Goal: Task Accomplishment & Management: Use online tool/utility

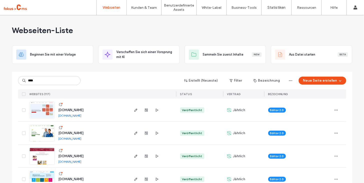
type input "****"
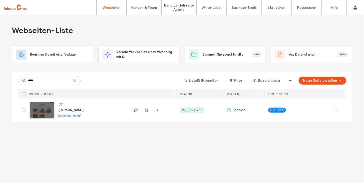
click at [136, 111] on icon "button" at bounding box center [136, 110] width 4 height 4
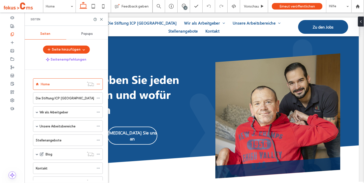
scroll to position [2, 0]
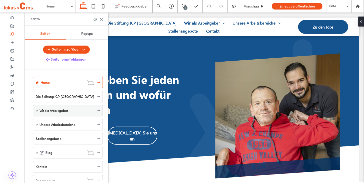
click at [37, 111] on span at bounding box center [37, 110] width 3 height 11
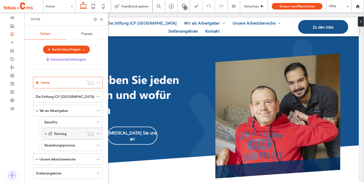
click at [46, 133] on span at bounding box center [46, 134] width 3 height 3
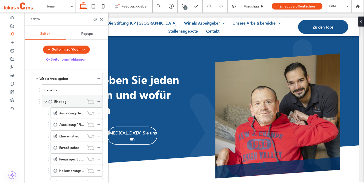
scroll to position [42, 0]
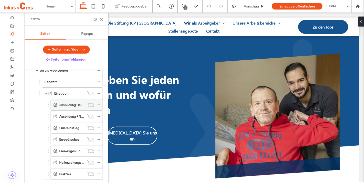
click at [68, 105] on label "Ausbildung Heilerziehungspflege" at bounding box center [84, 105] width 50 height 9
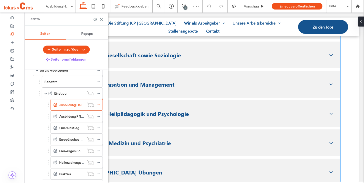
scroll to position [620, 0]
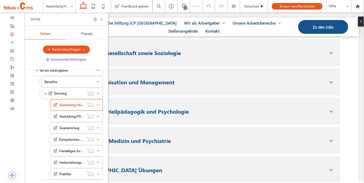
click at [101, 19] on icon at bounding box center [102, 20] width 4 height 4
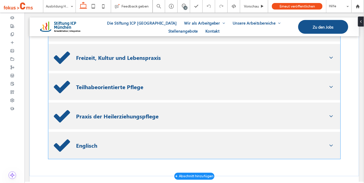
scroll to position [793, 0]
